Goal: Information Seeking & Learning: Learn about a topic

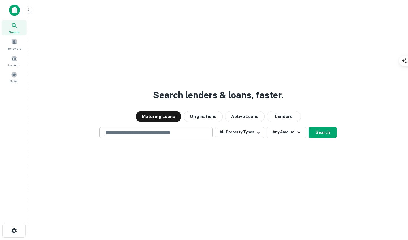
click at [140, 133] on input "text" at bounding box center [156, 133] width 108 height 7
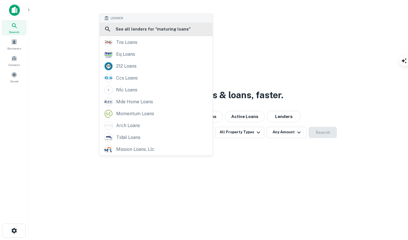
type input "**********"
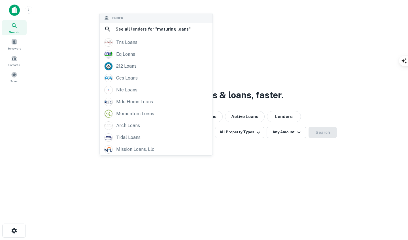
click at [158, 29] on h6 "See all lenders for " maturing loans "" at bounding box center [153, 29] width 75 height 7
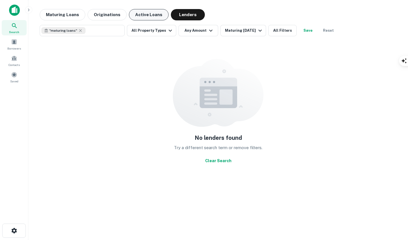
click at [146, 14] on button "Active Loans" at bounding box center [149, 14] width 40 height 11
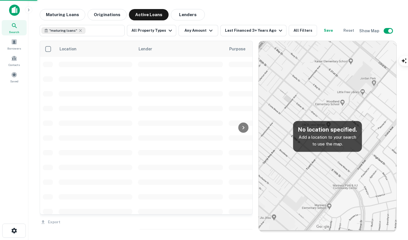
click at [64, 17] on button "Maturing Loans" at bounding box center [63, 14] width 46 height 11
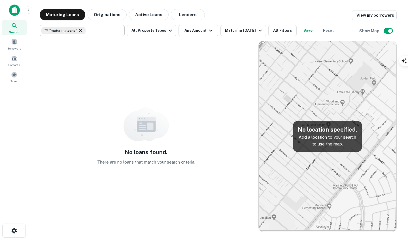
click at [80, 30] on icon at bounding box center [80, 30] width 5 height 5
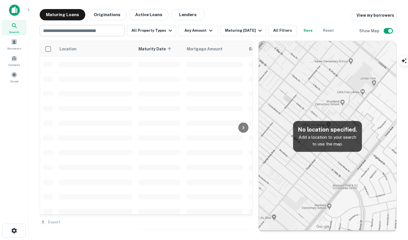
click at [75, 33] on input "text" at bounding box center [81, 31] width 81 height 8
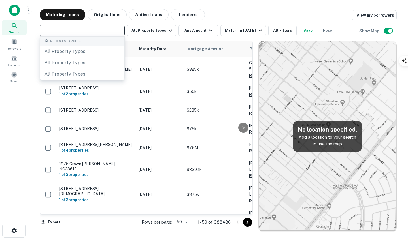
click at [223, 19] on div "Maturing Loans Originations Active Loans Lenders View my borrowers" at bounding box center [218, 14] width 357 height 11
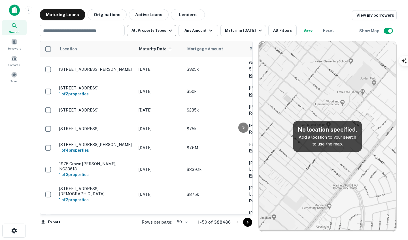
click at [168, 33] on icon "button" at bounding box center [170, 30] width 7 height 7
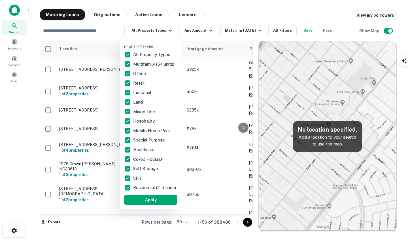
click at [262, 20] on div at bounding box center [204, 120] width 408 height 240
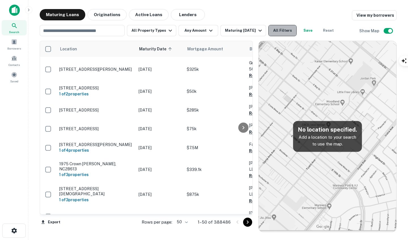
click at [283, 29] on button "All Filters" at bounding box center [282, 30] width 28 height 11
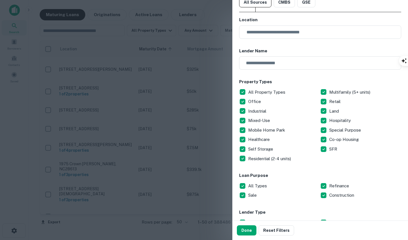
scroll to position [20, 0]
click at [273, 32] on input "text" at bounding box center [322, 32] width 158 height 13
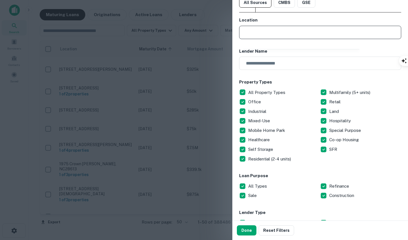
scroll to position [3, 0]
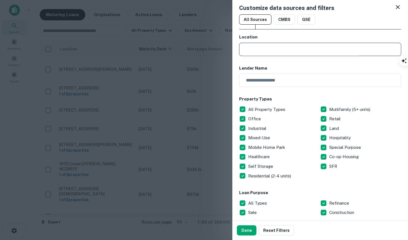
click at [347, 31] on div "Customize data sources and filters All Sources CMBS GSE Location ​ Lender Name …" at bounding box center [320, 110] width 176 height 221
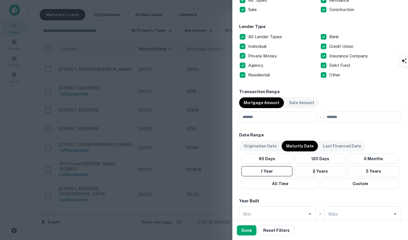
scroll to position [0, 0]
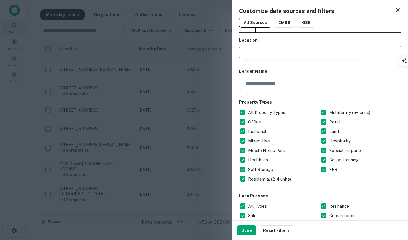
click at [307, 55] on input "text" at bounding box center [322, 52] width 158 height 13
type input "**********"
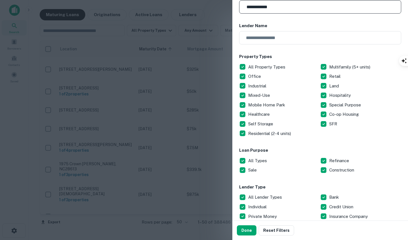
scroll to position [46, 0]
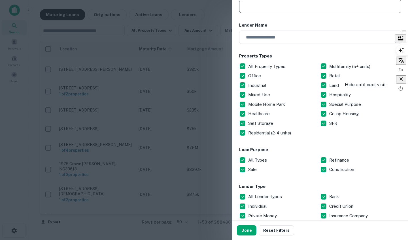
click at [402, 80] on icon "button" at bounding box center [401, 79] width 6 height 6
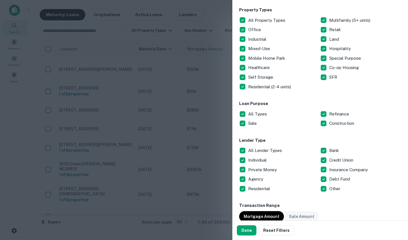
scroll to position [0, 0]
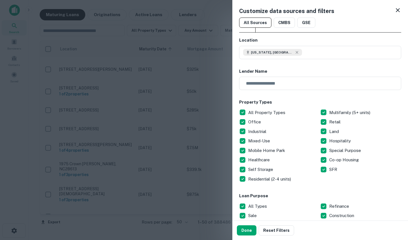
click at [239, 229] on button "Done" at bounding box center [247, 231] width 20 height 10
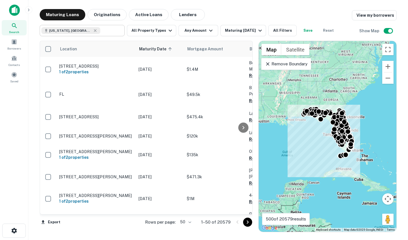
click at [100, 32] on input "text" at bounding box center [111, 31] width 22 height 8
type input "**********"
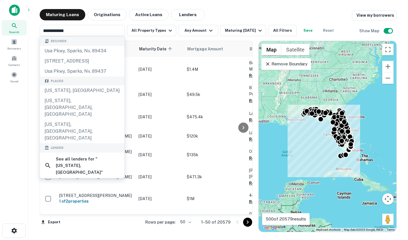
click at [222, 19] on div "Maturing Loans Originations Active Loans Lenders View my borrowers" at bounding box center [218, 14] width 357 height 11
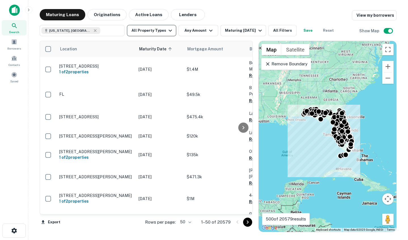
click at [160, 32] on button "All Property Types" at bounding box center [151, 30] width 49 height 11
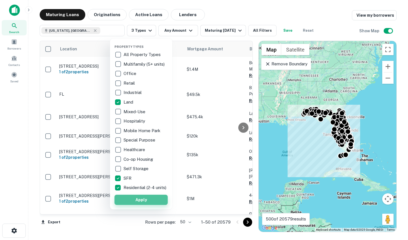
click at [126, 205] on button "Apply" at bounding box center [140, 200] width 53 height 10
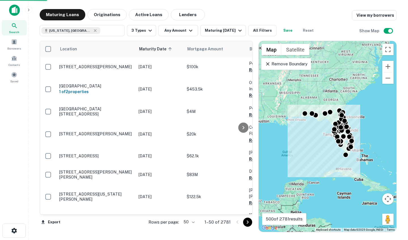
click at [288, 31] on button "Save" at bounding box center [288, 30] width 18 height 11
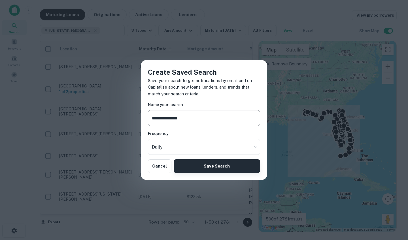
type input "**********"
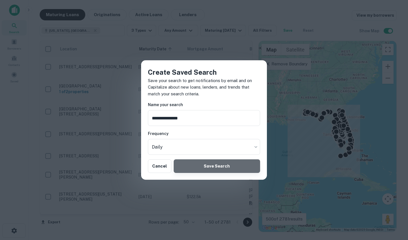
click at [225, 168] on button "Save Search" at bounding box center [217, 167] width 86 height 14
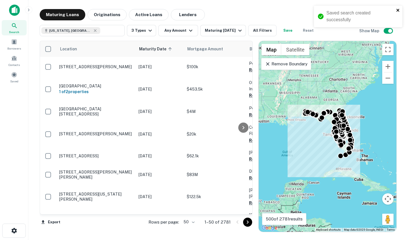
click at [400, 10] on icon "close" at bounding box center [398, 10] width 4 height 5
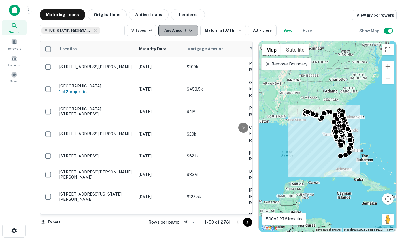
click at [192, 32] on icon "button" at bounding box center [190, 30] width 7 height 7
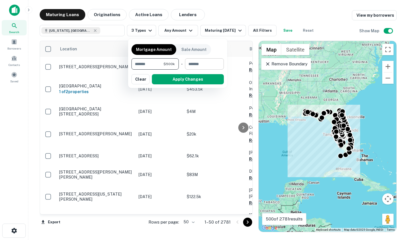
type input "******"
click at [213, 64] on input "number" at bounding box center [202, 63] width 35 height 11
type input "*******"
click at [195, 79] on button "Apply Changes" at bounding box center [188, 79] width 72 height 10
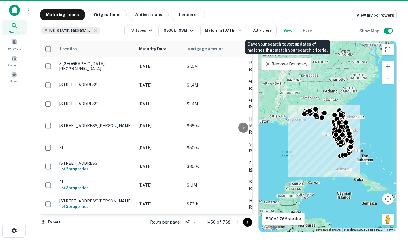
click at [284, 30] on button "Save" at bounding box center [288, 30] width 18 height 11
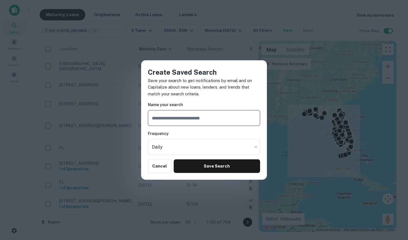
click at [192, 121] on input "text" at bounding box center [204, 118] width 112 height 16
type input "**********"
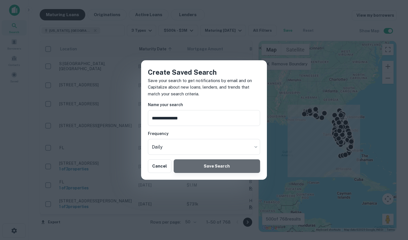
click at [203, 163] on button "Save Search" at bounding box center [217, 167] width 86 height 14
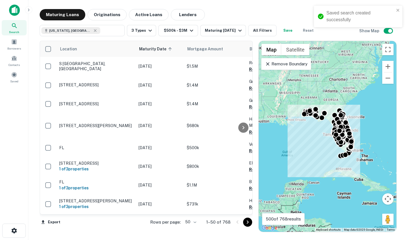
click at [400, 10] on div "Saved search created successfully" at bounding box center [358, 17] width 88 height 22
click at [226, 34] on div "Maturing In 1 Year" at bounding box center [224, 30] width 39 height 7
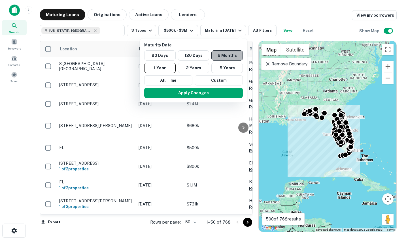
click at [226, 55] on button "6 Months" at bounding box center [226, 55] width 31 height 10
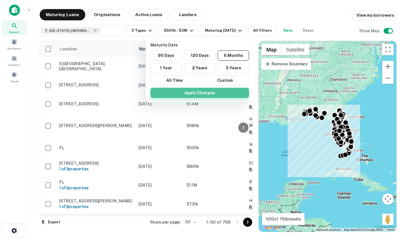
click at [217, 93] on button "Apply Changes" at bounding box center [199, 93] width 99 height 10
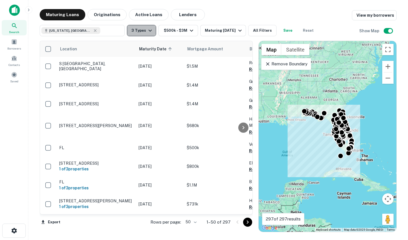
click at [150, 29] on icon "button" at bounding box center [150, 30] width 7 height 7
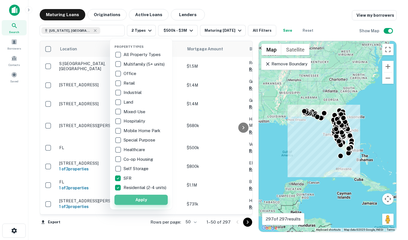
click at [147, 204] on button "Apply" at bounding box center [140, 200] width 53 height 10
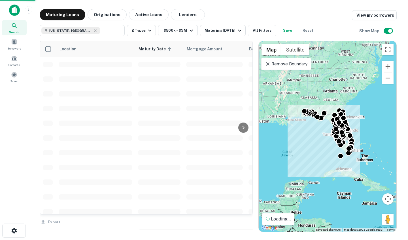
click at [296, 31] on div "Property Types All Property Types Multifamily (5+ units) Office Retail Industri…" at bounding box center [204, 120] width 408 height 240
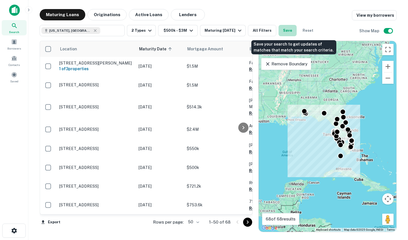
click at [295, 31] on button "Save" at bounding box center [288, 30] width 18 height 11
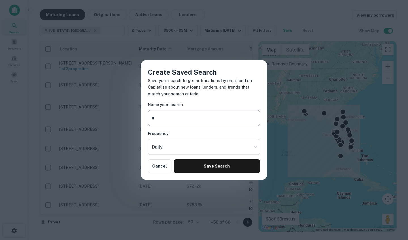
type input "**********"
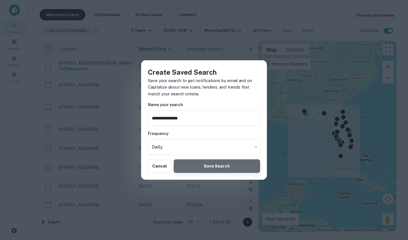
click at [199, 169] on button "Save Search" at bounding box center [217, 167] width 86 height 14
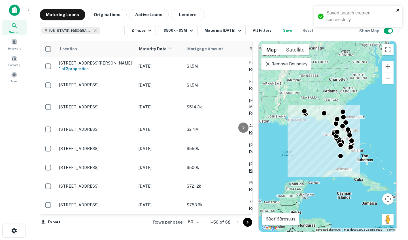
click at [399, 9] on icon "close" at bounding box center [398, 10] width 4 height 5
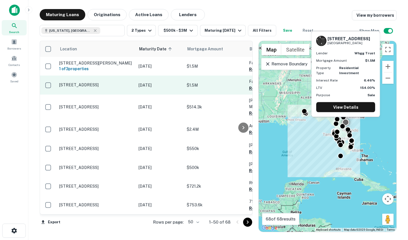
click at [55, 88] on td at bounding box center [48, 85] width 16 height 19
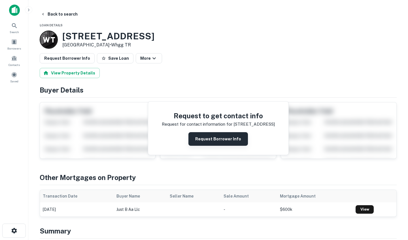
click at [213, 137] on button "Request Borrower Info" at bounding box center [218, 139] width 60 height 14
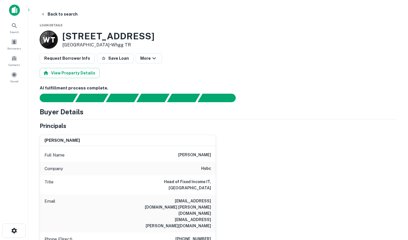
click at [113, 57] on button "Save Loan" at bounding box center [115, 58] width 37 height 10
click at [395, 13] on div "Loan Favorited!" at bounding box center [356, 15] width 80 height 10
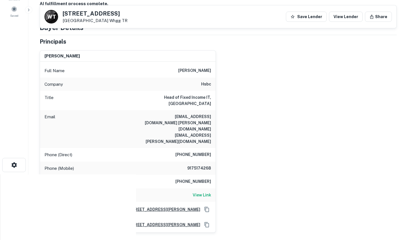
scroll to position [59, 0]
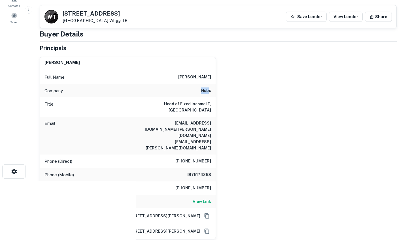
drag, startPoint x: 201, startPoint y: 90, endPoint x: 212, endPoint y: 91, distance: 11.1
click at [211, 91] on div "Company hsbc" at bounding box center [128, 91] width 176 height 14
click at [226, 102] on div "albert huen Full Name albert huen Company hsbc Title Head of Fixed Income IT, A…" at bounding box center [216, 145] width 362 height 187
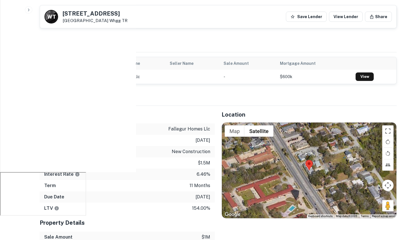
scroll to position [313, 0]
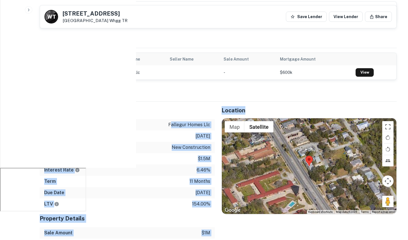
drag, startPoint x: 171, startPoint y: 100, endPoint x: 215, endPoint y: 102, distance: 44.0
click at [215, 102] on div "Mortgage Details Borrower Name fallegur homes llc Transaction Date 10/6/2024 Lo…" at bounding box center [215, 199] width 364 height 194
click at [205, 131] on div "Transaction Date 10/6/2024" at bounding box center [127, 136] width 175 height 11
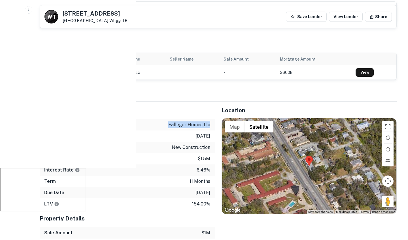
drag, startPoint x: 169, startPoint y: 99, endPoint x: 209, endPoint y: 100, distance: 40.0
click at [209, 119] on div "Borrower Name fallegur homes llc" at bounding box center [127, 124] width 175 height 11
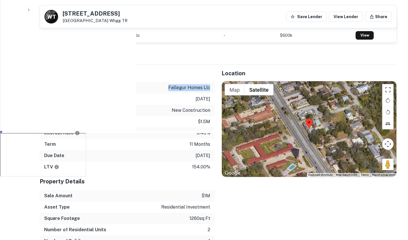
scroll to position [356, 0]
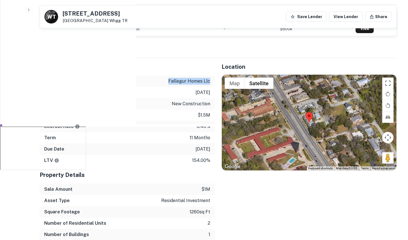
click at [173, 78] on p "fallegur homes llc" at bounding box center [189, 81] width 42 height 7
drag, startPoint x: 169, startPoint y: 56, endPoint x: 213, endPoint y: 58, distance: 43.4
click at [213, 76] on div "Borrower Name fallegur homes llc" at bounding box center [127, 81] width 175 height 11
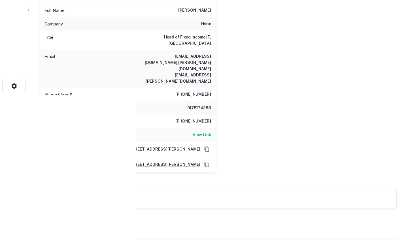
scroll to position [0, 0]
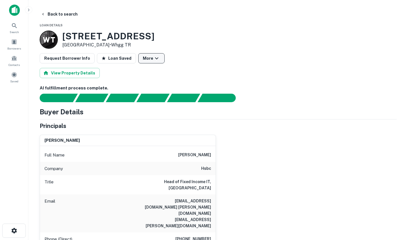
click at [154, 60] on icon "button" at bounding box center [156, 58] width 7 height 7
click at [200, 69] on div at bounding box center [204, 120] width 408 height 240
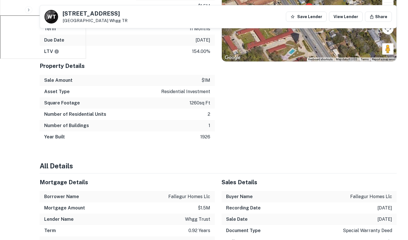
scroll to position [558, 0]
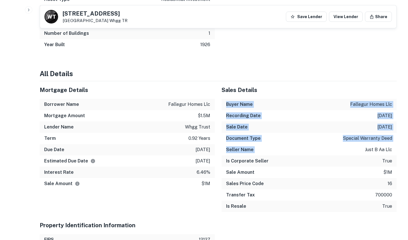
drag, startPoint x: 298, startPoint y: 70, endPoint x: 336, endPoint y: 126, distance: 67.0
click at [336, 126] on div "Sales Details Buyer Name fallegur homes llc Recording Date 10/6/2024 Sale Date …" at bounding box center [309, 148] width 175 height 135
click at [336, 144] on div "Seller Name just b aa llc" at bounding box center [309, 149] width 175 height 11
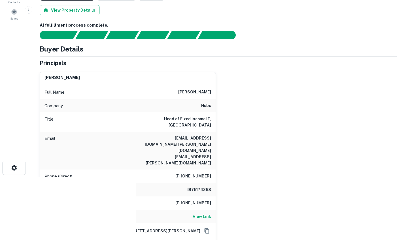
scroll to position [0, 0]
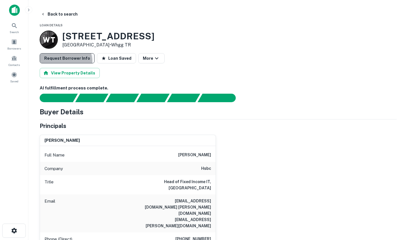
click at [65, 61] on button "Request Borrower Info" at bounding box center [67, 58] width 55 height 10
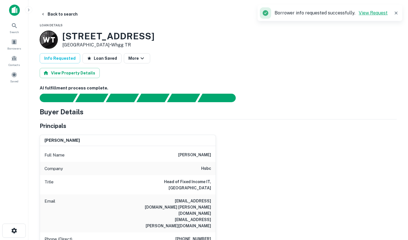
click at [377, 12] on link "View Request" at bounding box center [373, 12] width 29 height 5
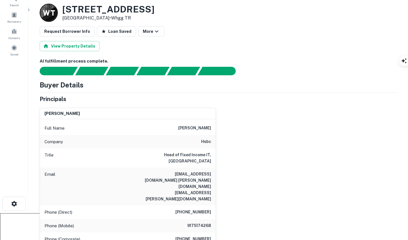
scroll to position [66, 0]
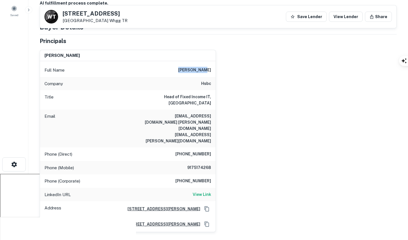
drag, startPoint x: 185, startPoint y: 70, endPoint x: 212, endPoint y: 72, distance: 26.7
click at [212, 72] on div "Full Name albert huen" at bounding box center [128, 70] width 176 height 14
drag, startPoint x: 169, startPoint y: 116, endPoint x: 216, endPoint y: 116, distance: 46.8
click at [217, 116] on div "albert huen Full Name albert huen Company hsbc Title Head of Fixed Income IT, A…" at bounding box center [216, 138] width 362 height 187
drag, startPoint x: 141, startPoint y: 95, endPoint x: 216, endPoint y: 95, distance: 75.1
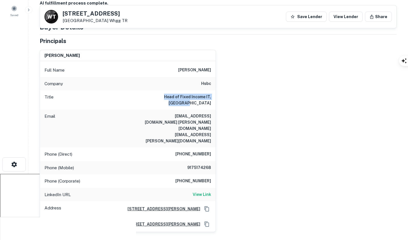
click at [215, 95] on div "Title Head of Fixed Income IT, Americas" at bounding box center [128, 99] width 176 height 19
click at [216, 95] on div "albert huen Full Name albert huen Company hsbc Title Head of Fixed Income IT, A…" at bounding box center [216, 138] width 362 height 187
drag, startPoint x: 202, startPoint y: 86, endPoint x: 215, endPoint y: 86, distance: 12.8
click at [214, 86] on div "Company hsbc" at bounding box center [128, 84] width 176 height 14
click at [230, 92] on div "albert huen Full Name albert huen Company hsbc Title Head of Fixed Income IT, A…" at bounding box center [216, 138] width 362 height 187
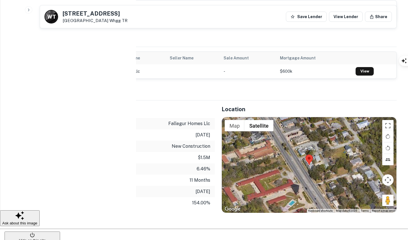
scroll to position [313, 0]
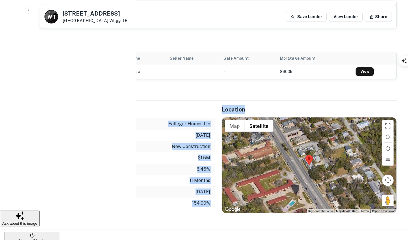
drag, startPoint x: 165, startPoint y: 99, endPoint x: 215, endPoint y: 100, distance: 49.9
click at [215, 101] on div "Mortgage Details Borrower Name fallegur homes llc Transaction Date 10/6/2024 Lo…" at bounding box center [215, 198] width 364 height 194
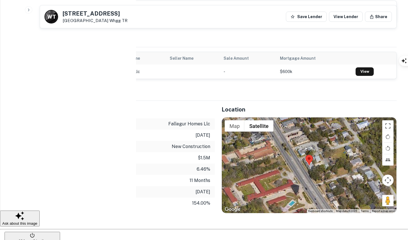
click at [208, 121] on p "fallegur homes llc" at bounding box center [189, 124] width 42 height 7
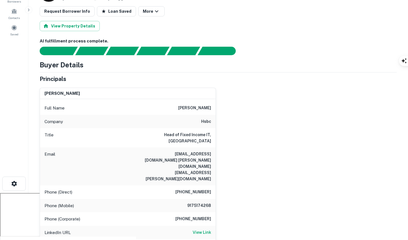
scroll to position [71, 0]
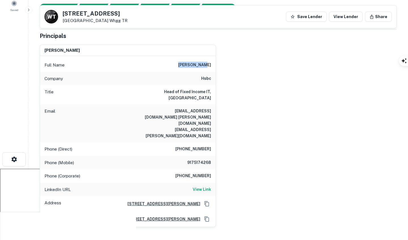
drag, startPoint x: 188, startPoint y: 64, endPoint x: 217, endPoint y: 64, distance: 28.6
click at [216, 64] on div "albert huen Full Name albert huen Company hsbc Title Head of Fixed Income IT, A…" at bounding box center [216, 133] width 362 height 187
click at [169, 58] on div "Full Name albert huen Company hsbc Title Head of Fixed Income IT, Americas Emai…" at bounding box center [128, 141] width 176 height 171
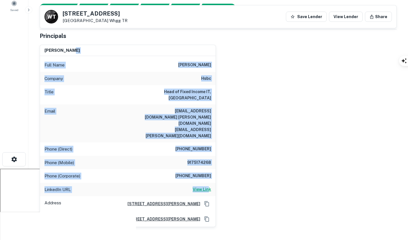
drag, startPoint x: 168, startPoint y: 51, endPoint x: 209, endPoint y: 168, distance: 123.7
click at [209, 168] on div "albert huen Full Name albert huen Company hsbc Title Head of Fixed Income IT, A…" at bounding box center [128, 136] width 176 height 182
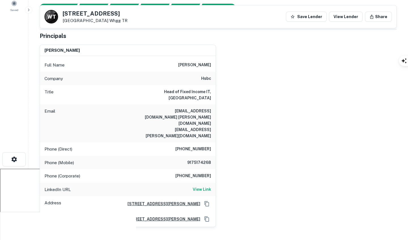
click at [243, 164] on div "albert huen Full Name albert huen Company hsbc Title Head of Fixed Income IT, A…" at bounding box center [216, 133] width 362 height 187
drag, startPoint x: 30, startPoint y: 37, endPoint x: 85, endPoint y: 37, distance: 55.0
click at [86, 37] on main "Back to search W T 1107 S RIDGEWOOD AVE # 1105 Daytona Beach, FL32114 Whgg TR S…" at bounding box center [218, 49] width 380 height 240
click at [403, 82] on icon "button" at bounding box center [401, 79] width 6 height 6
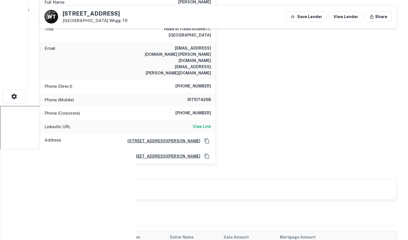
scroll to position [84, 0]
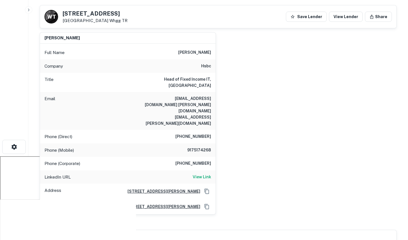
click at [192, 78] on h6 "Head of Fixed Income IT, [GEOGRAPHIC_DATA]" at bounding box center [177, 82] width 68 height 12
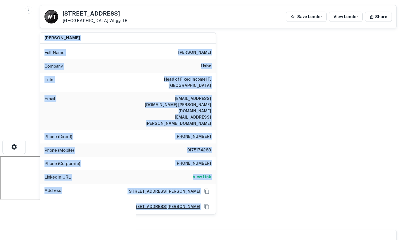
drag, startPoint x: 43, startPoint y: 37, endPoint x: 211, endPoint y: 181, distance: 221.3
click at [211, 181] on div "albert huen Full Name albert huen Company hsbc Title Head of Fixed Income IT, A…" at bounding box center [128, 124] width 176 height 182
click at [268, 175] on div "albert huen Full Name albert huen Company hsbc Title Head of Fixed Income IT, A…" at bounding box center [216, 121] width 362 height 187
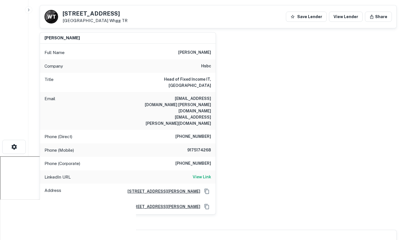
click at [207, 65] on h6 "hsbc" at bounding box center [206, 66] width 10 height 7
click at [245, 87] on div "albert huen Full Name albert huen Company hsbc Title Head of Fixed Income IT, A…" at bounding box center [216, 121] width 362 height 187
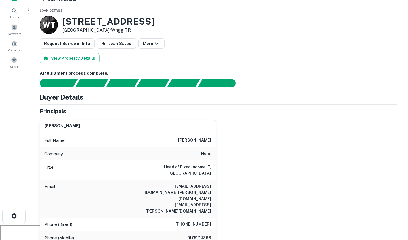
scroll to position [0, 0]
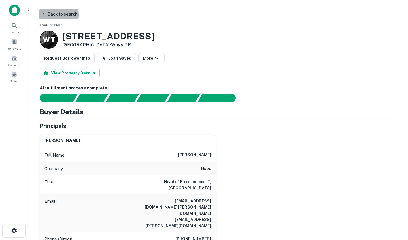
click at [53, 15] on button "Back to search" at bounding box center [59, 14] width 41 height 10
click at [48, 14] on button "Back to search" at bounding box center [59, 14] width 41 height 10
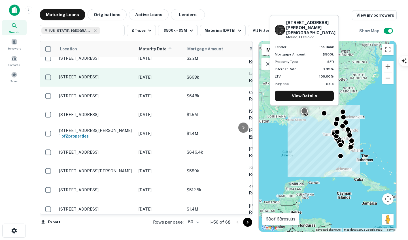
scroll to position [301, 0]
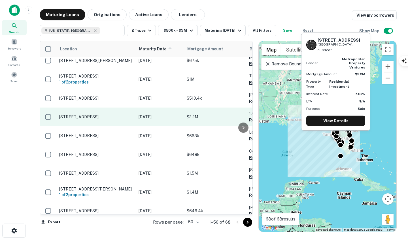
click at [205, 114] on p "$2.2M" at bounding box center [215, 117] width 57 height 6
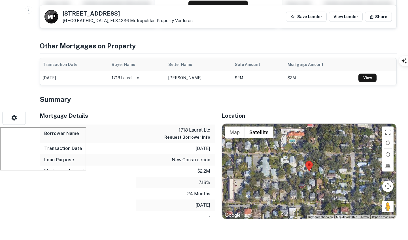
scroll to position [113, 0]
drag, startPoint x: 175, startPoint y: 129, endPoint x: 211, endPoint y: 130, distance: 36.3
click at [211, 130] on div "Borrower Name 1718 laurel llc Request Borrower Info" at bounding box center [127, 134] width 175 height 18
click at [207, 116] on h5 "Mortgage Details" at bounding box center [127, 116] width 175 height 9
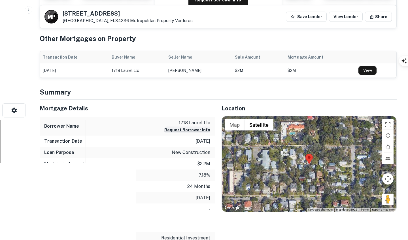
scroll to position [121, 0]
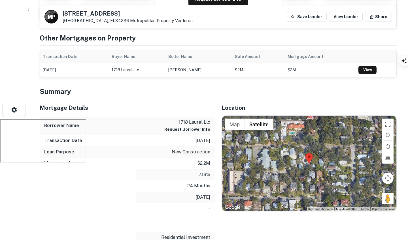
drag, startPoint x: 177, startPoint y: 113, endPoint x: 211, endPoint y: 197, distance: 90.2
click at [211, 197] on div "Mortgage Details Borrower Name 1718 laurel llc Request Borrower Info Transactio…" at bounding box center [127, 156] width 175 height 115
click at [202, 201] on div "Estimated Due Date [DATE]" at bounding box center [127, 197] width 175 height 11
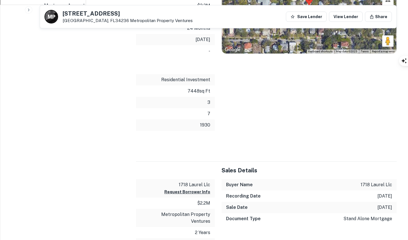
scroll to position [279, 0]
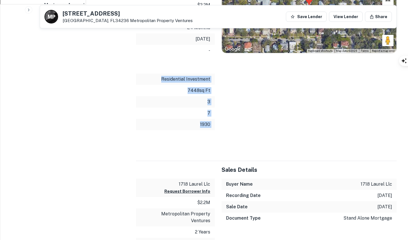
drag, startPoint x: 156, startPoint y: 77, endPoint x: 218, endPoint y: 80, distance: 61.8
click at [218, 80] on div "Mortgage Details Borrower Name 1718 laurel llc Request Borrower Info Transactio…" at bounding box center [215, 36] width 364 height 190
click at [220, 84] on div "Location ← Move left → Move right ↑ Move up ↓ Move down + Zoom in - Zoom out Ho…" at bounding box center [306, 36] width 182 height 190
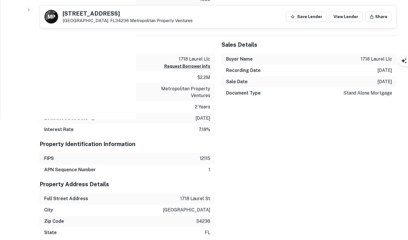
scroll to position [405, 0]
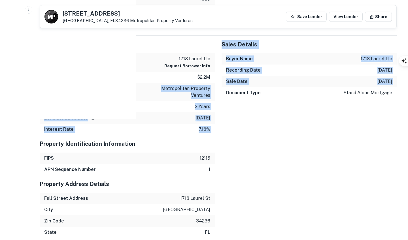
drag, startPoint x: 157, startPoint y: 90, endPoint x: 219, endPoint y: 96, distance: 62.1
click at [219, 96] on div "Sales Details Buyer Name 1718 laurel llc Recording Date [DATE] Sale Date [DATE]…" at bounding box center [306, 85] width 182 height 99
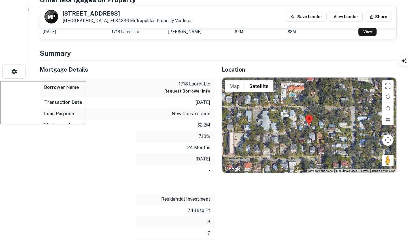
scroll to position [159, 0]
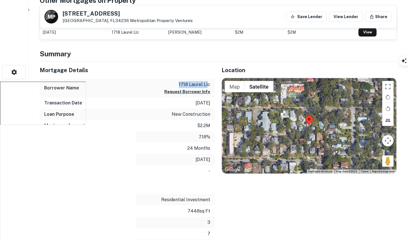
drag, startPoint x: 178, startPoint y: 83, endPoint x: 208, endPoint y: 85, distance: 29.5
click at [208, 85] on p "1718 laurel llc" at bounding box center [187, 84] width 46 height 7
click at [200, 194] on div "Property Details" at bounding box center [127, 186] width 175 height 18
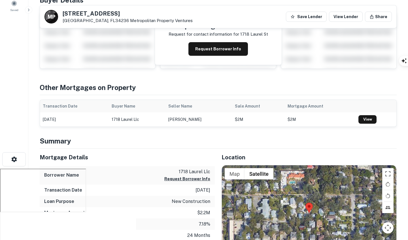
scroll to position [27, 0]
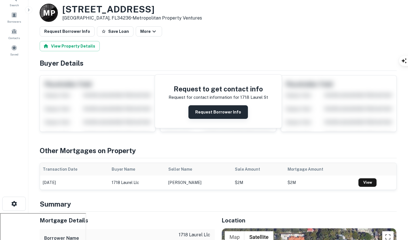
click at [205, 114] on button "Request Borrower Info" at bounding box center [218, 112] width 60 height 14
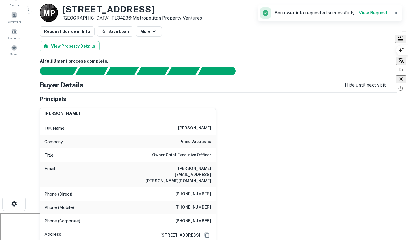
click at [402, 79] on div at bounding box center [401, 84] width 10 height 18
click at [402, 81] on icon "button" at bounding box center [401, 78] width 3 height 3
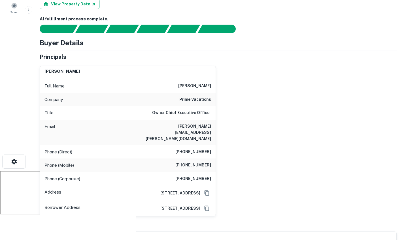
scroll to position [76, 0]
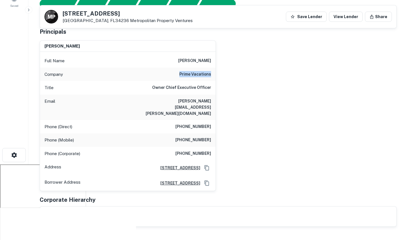
drag, startPoint x: 177, startPoint y: 75, endPoint x: 233, endPoint y: 75, distance: 55.8
click at [233, 75] on div "[PERSON_NAME] Full Name [PERSON_NAME] Company prime vacations Title Owner Chief…" at bounding box center [216, 114] width 362 height 156
drag, startPoint x: 146, startPoint y: 99, endPoint x: 239, endPoint y: 99, distance: 92.7
click at [239, 99] on div "[PERSON_NAME] Full Name [PERSON_NAME] Company prime vacations Title Owner Chief…" at bounding box center [216, 114] width 362 height 156
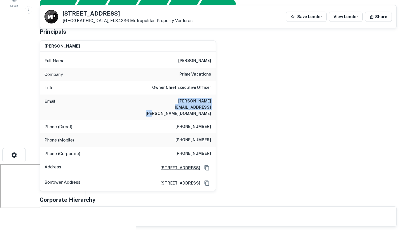
copy h6 "[PERSON_NAME][EMAIL_ADDRESS][PERSON_NAME][DOMAIN_NAME]"
click at [243, 126] on div "[PERSON_NAME] Full Name [PERSON_NAME] Company prime vacations Title Owner Chief…" at bounding box center [216, 114] width 362 height 156
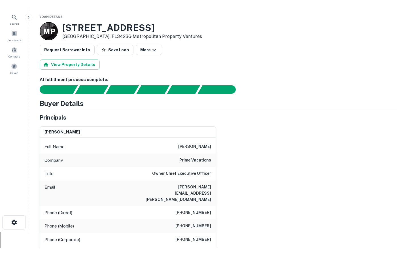
scroll to position [0, 0]
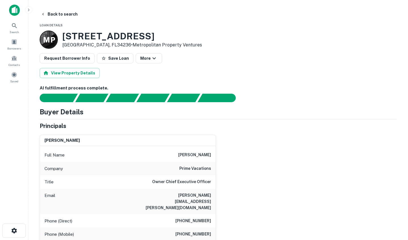
click at [0, 240] on div at bounding box center [0, 240] width 0 height 0
